Goal: Information Seeking & Learning: Find specific fact

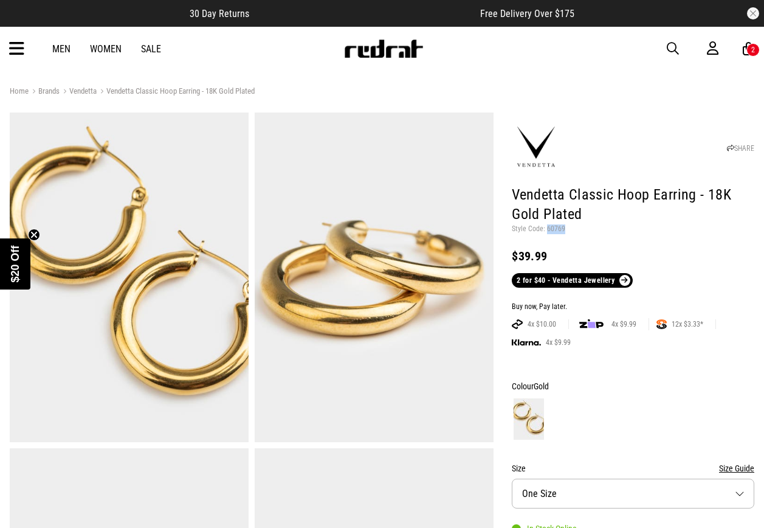
drag, startPoint x: 669, startPoint y: 46, endPoint x: 532, endPoint y: 65, distance: 138.0
click at [669, 46] on span "button" at bounding box center [673, 48] width 12 height 15
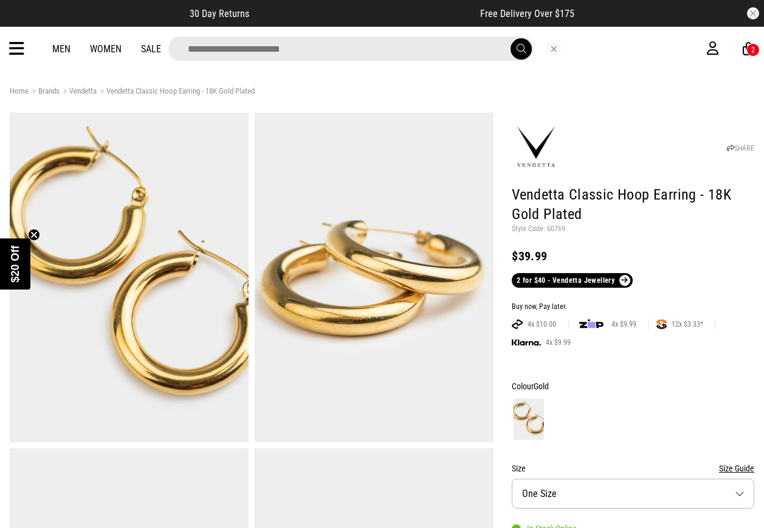
click at [385, 50] on input "search" at bounding box center [350, 48] width 365 height 24
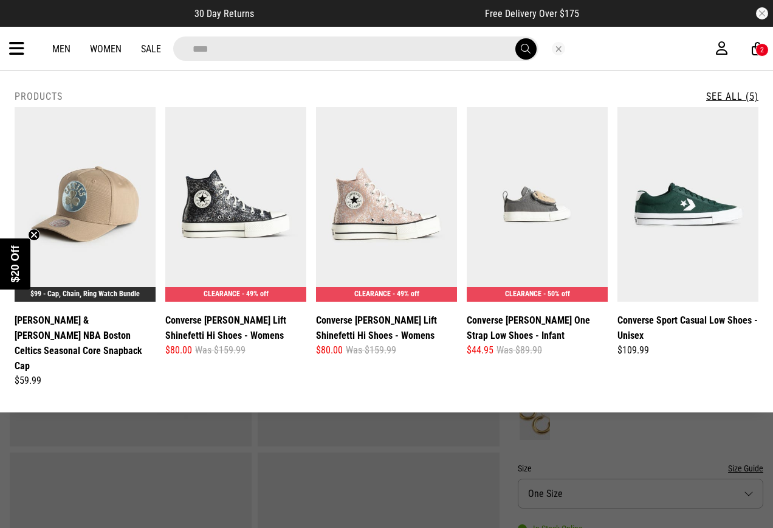
type input "*****"
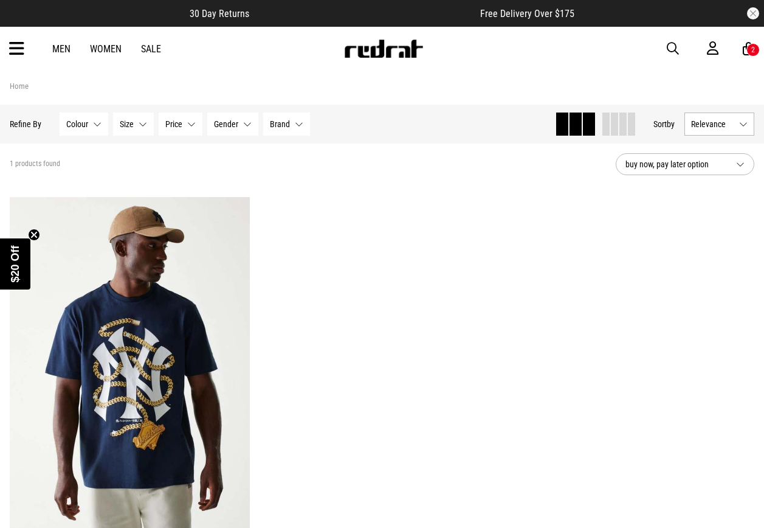
drag, startPoint x: 0, startPoint y: 0, endPoint x: 655, endPoint y: 49, distance: 657.0
click at [666, 46] on div "Men Women Sale Sign in New Back Footwear Back Mens Back Womens Back Youth & Kid…" at bounding box center [382, 49] width 764 height 44
click at [672, 50] on span "button" at bounding box center [673, 48] width 12 height 15
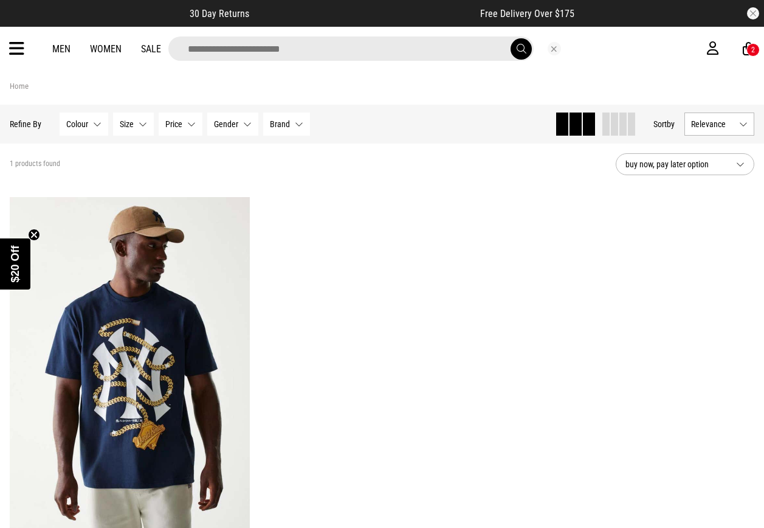
click at [419, 47] on input "search" at bounding box center [350, 48] width 365 height 24
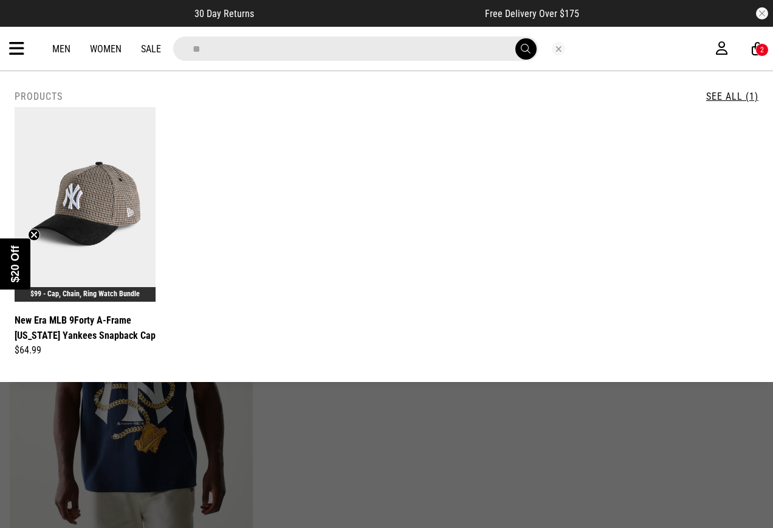
type input "*"
